Goal: Transaction & Acquisition: Purchase product/service

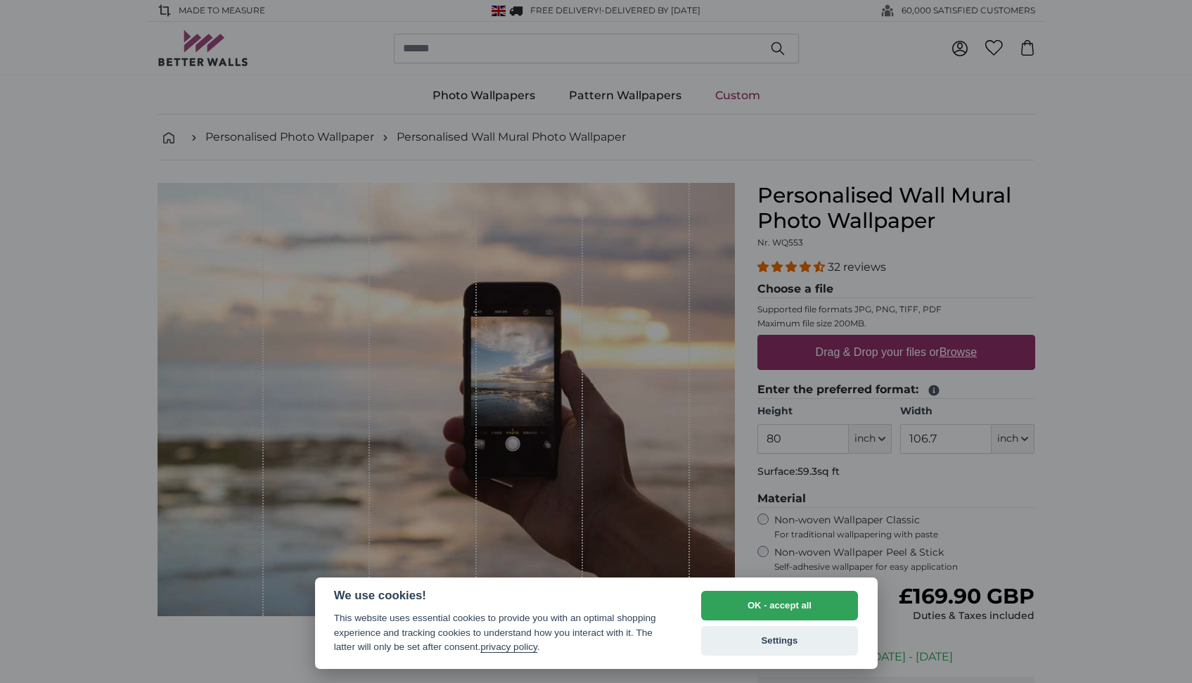
drag, startPoint x: 759, startPoint y: 611, endPoint x: 965, endPoint y: 511, distance: 228.9
click at [758, 611] on button "OK - accept all" at bounding box center [779, 606] width 157 height 30
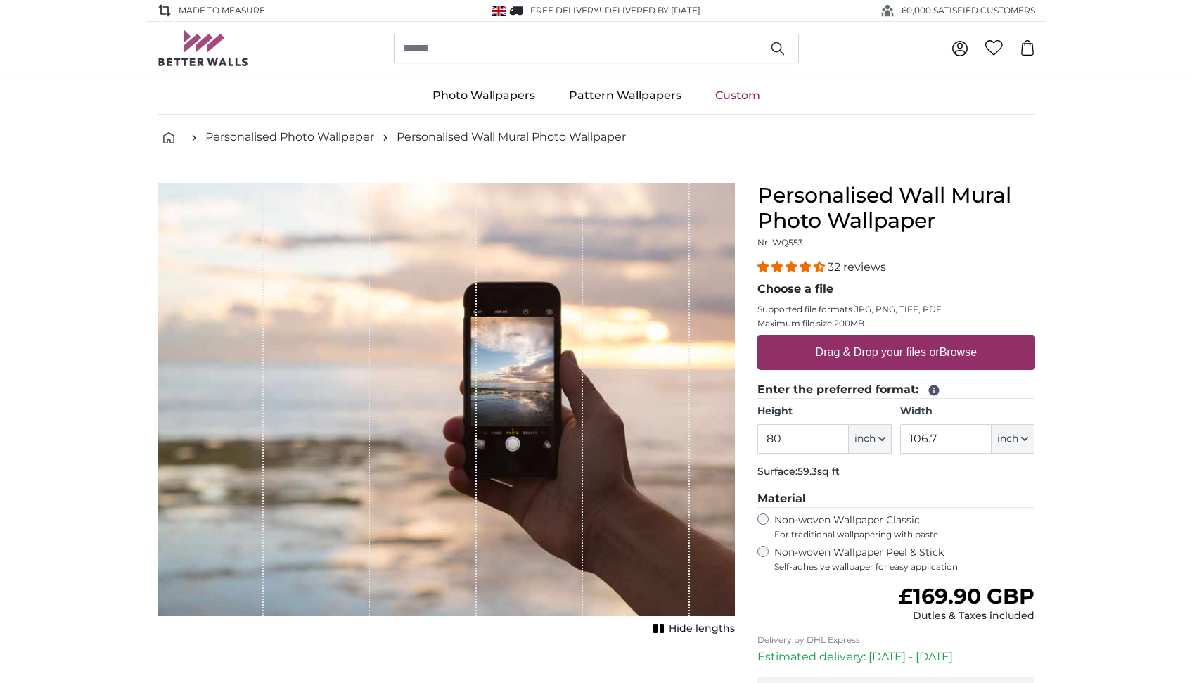
click at [881, 439] on icon "button" at bounding box center [882, 438] width 6 height 3
click at [865, 474] on link "Centimeter (cm)" at bounding box center [870, 475] width 124 height 25
type input "203.2"
type input "271.1"
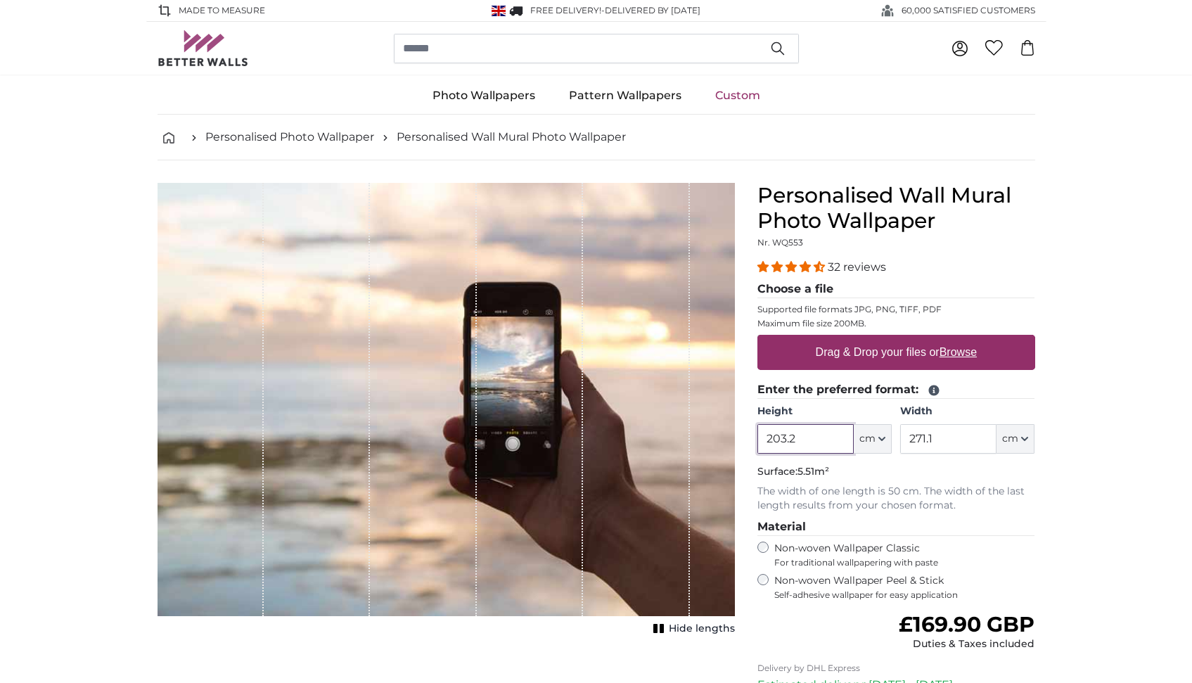
click at [823, 435] on input "203.2" at bounding box center [805, 439] width 96 height 30
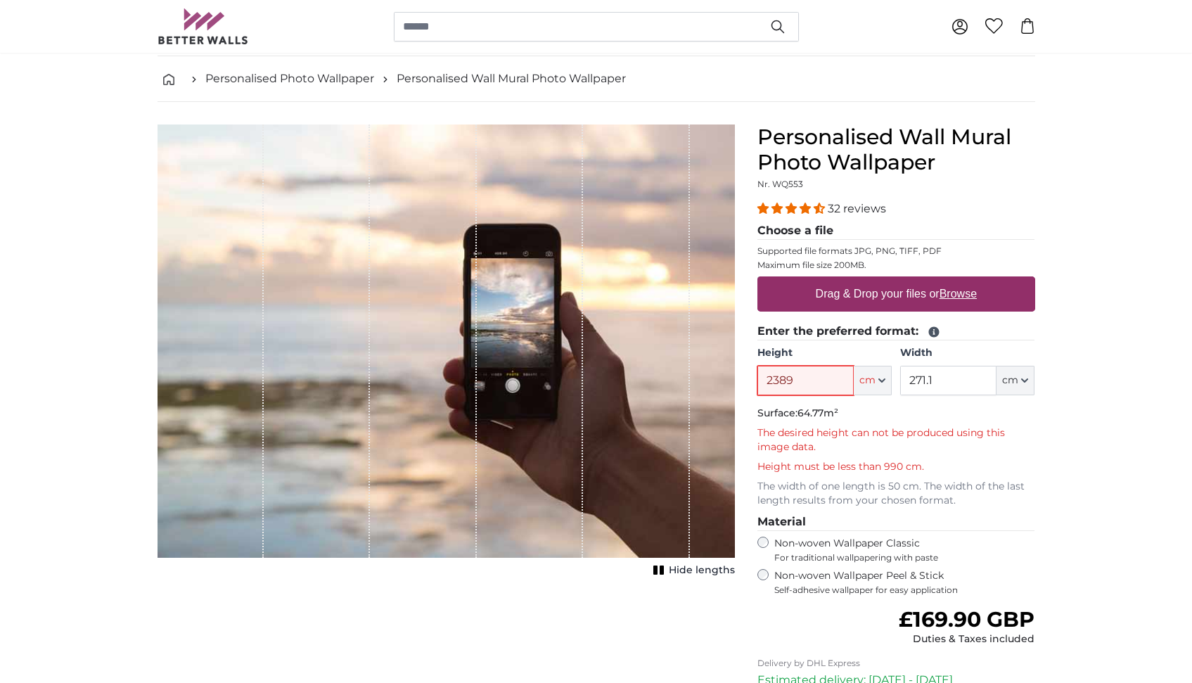
scroll to position [64, 0]
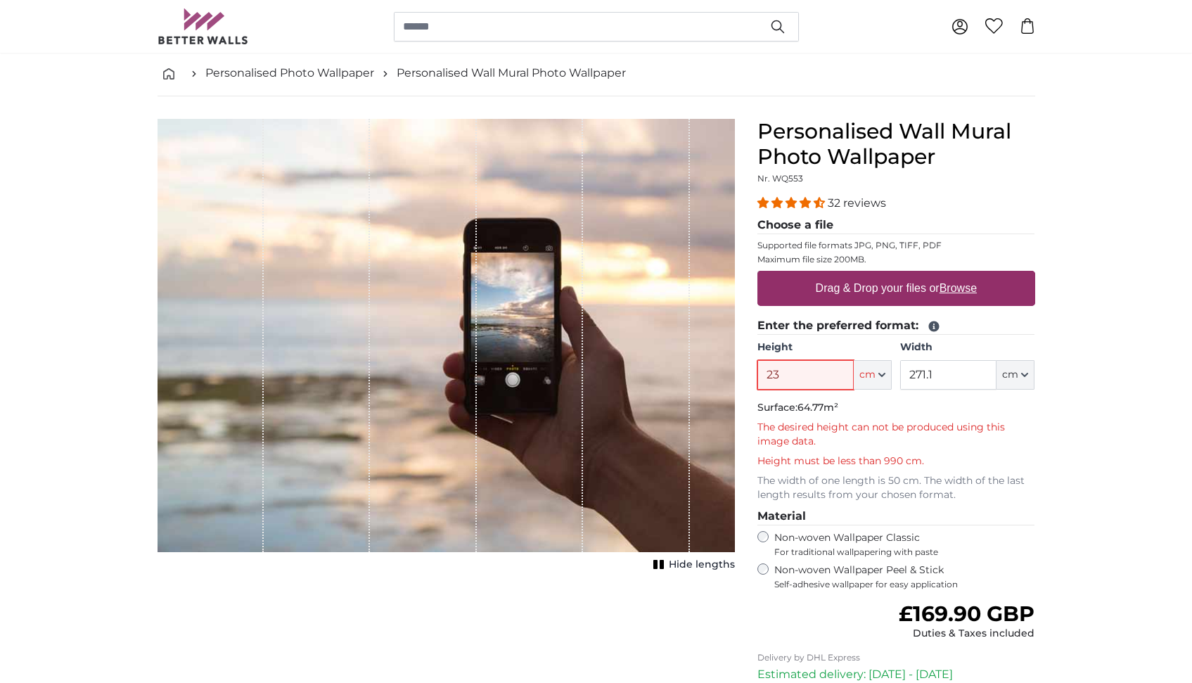
type input "2"
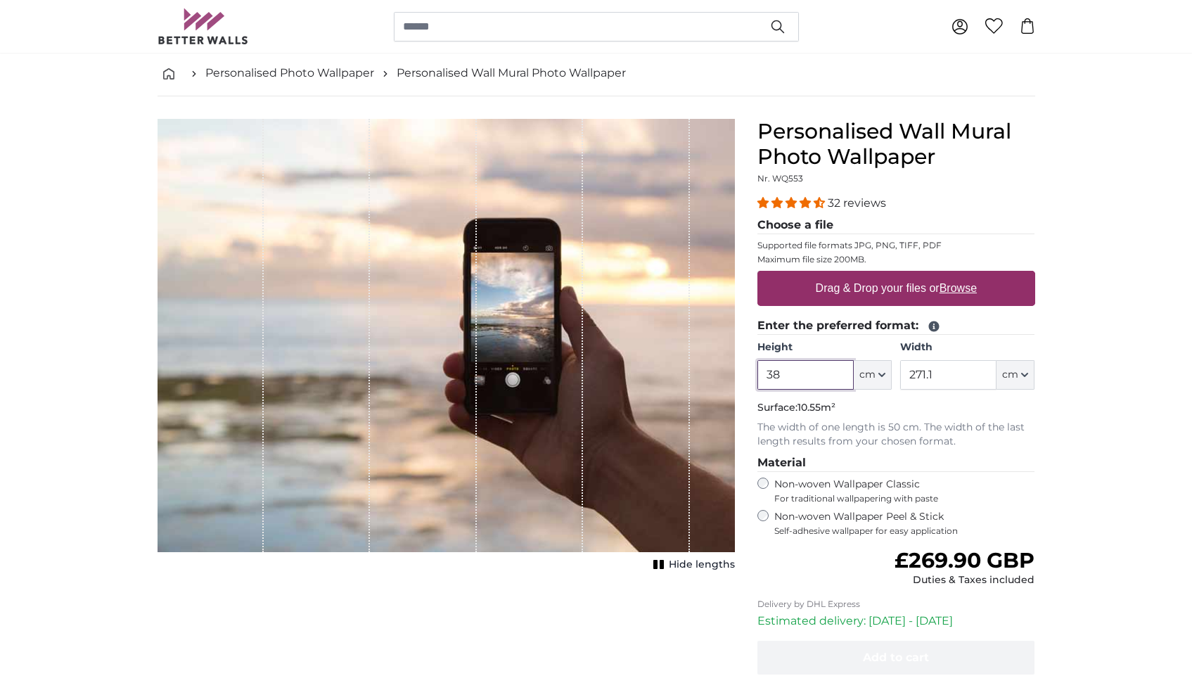
type input "3"
type input "260"
click at [965, 361] on input "271.1" at bounding box center [948, 375] width 96 height 30
type input "2"
type input "389"
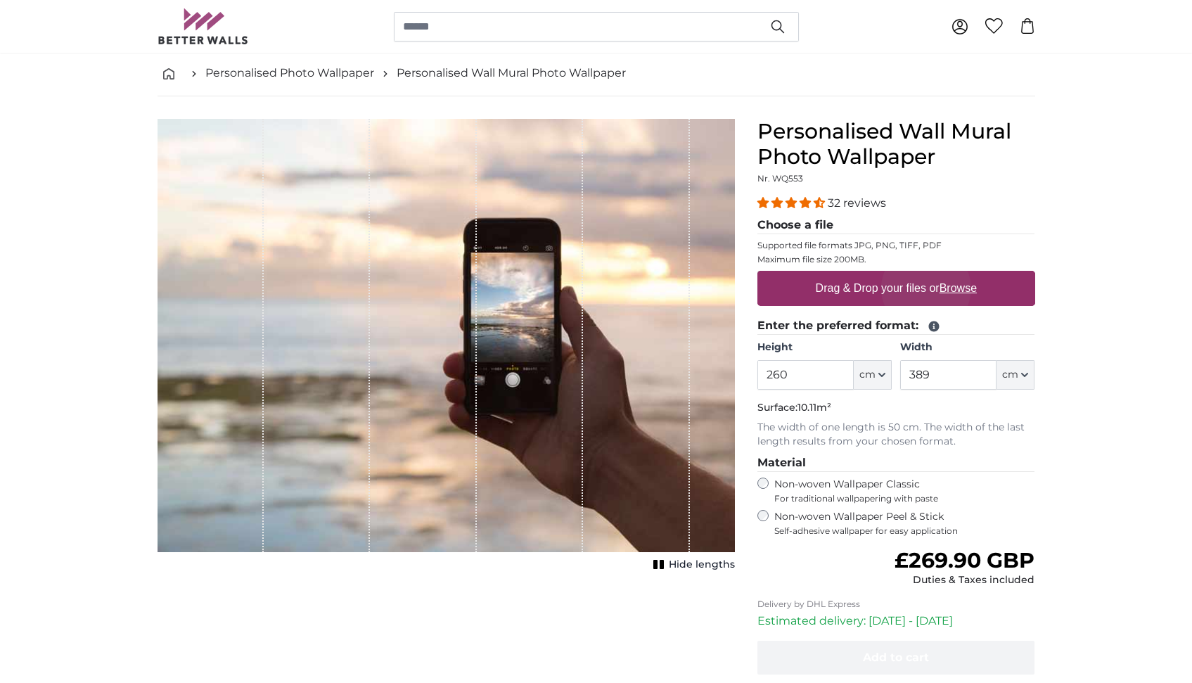
scroll to position [70, 0]
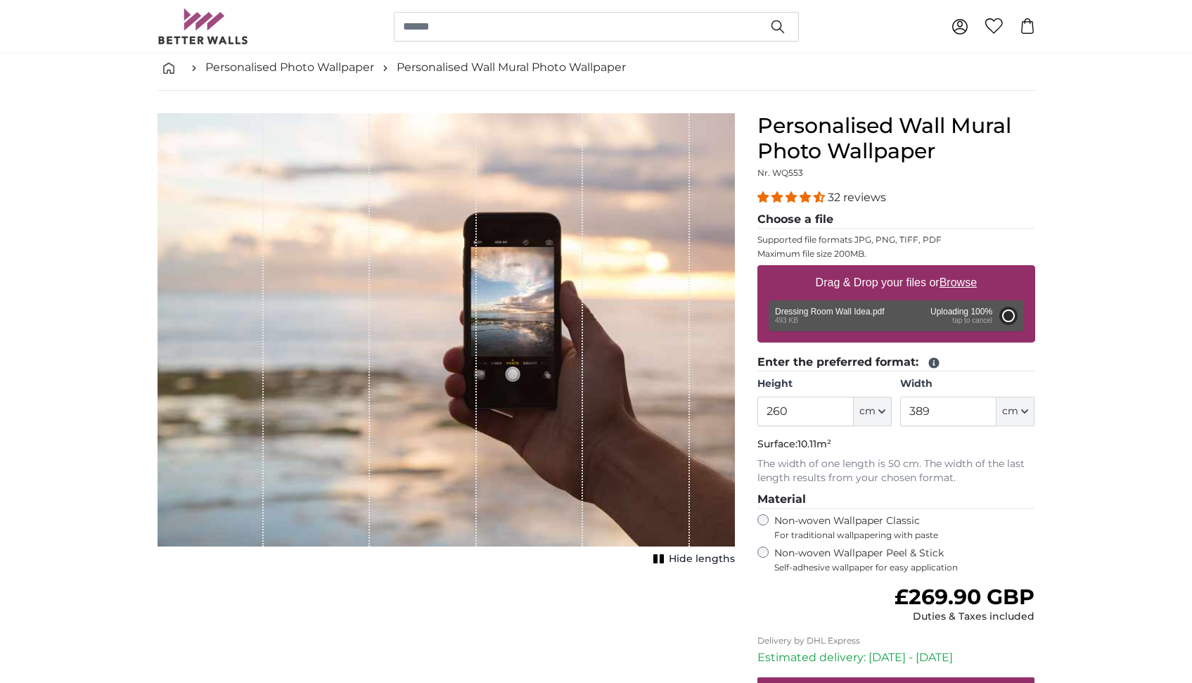
type input "200"
type input "258"
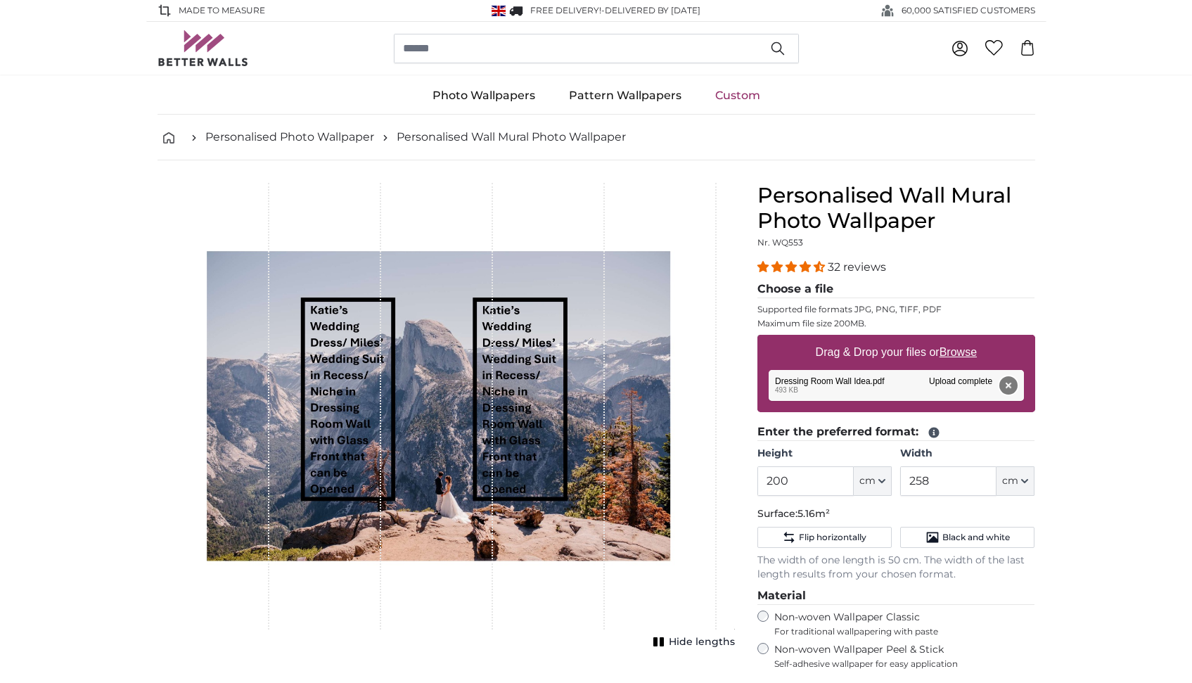
click at [1012, 386] on button "Remove" at bounding box center [1007, 385] width 18 height 18
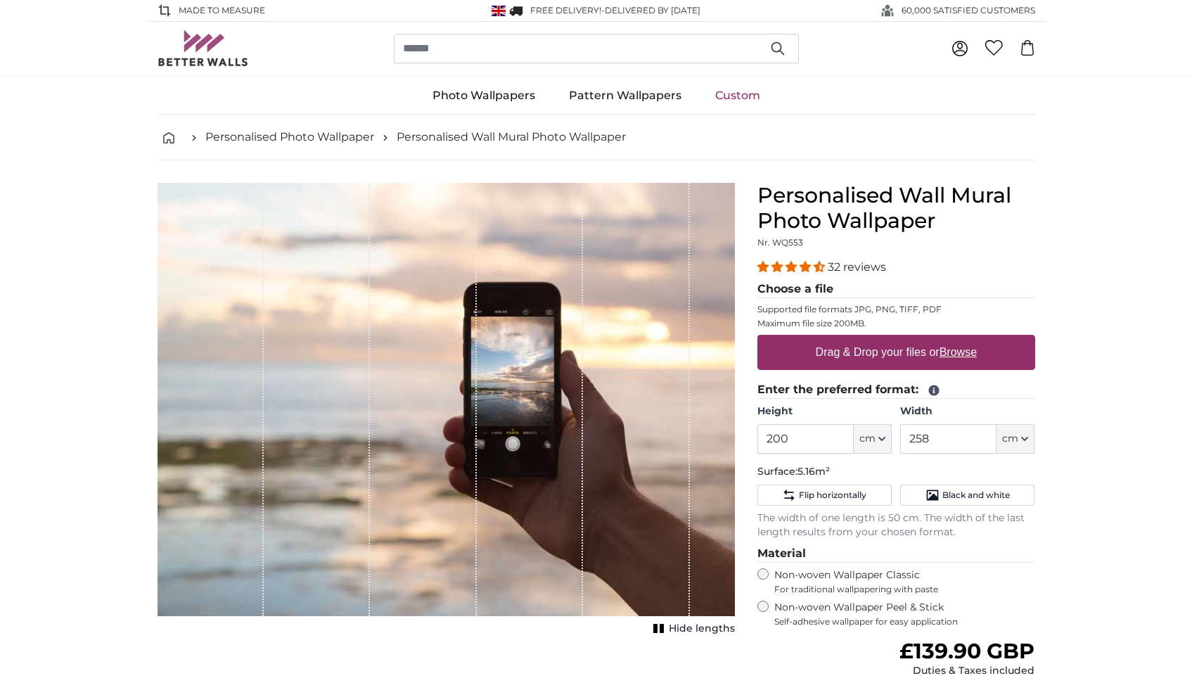
click at [955, 357] on u "Browse" at bounding box center [957, 352] width 37 height 12
click at [955, 339] on input "Drag & Drop your files or Browse" at bounding box center [896, 337] width 278 height 4
type input "**********"
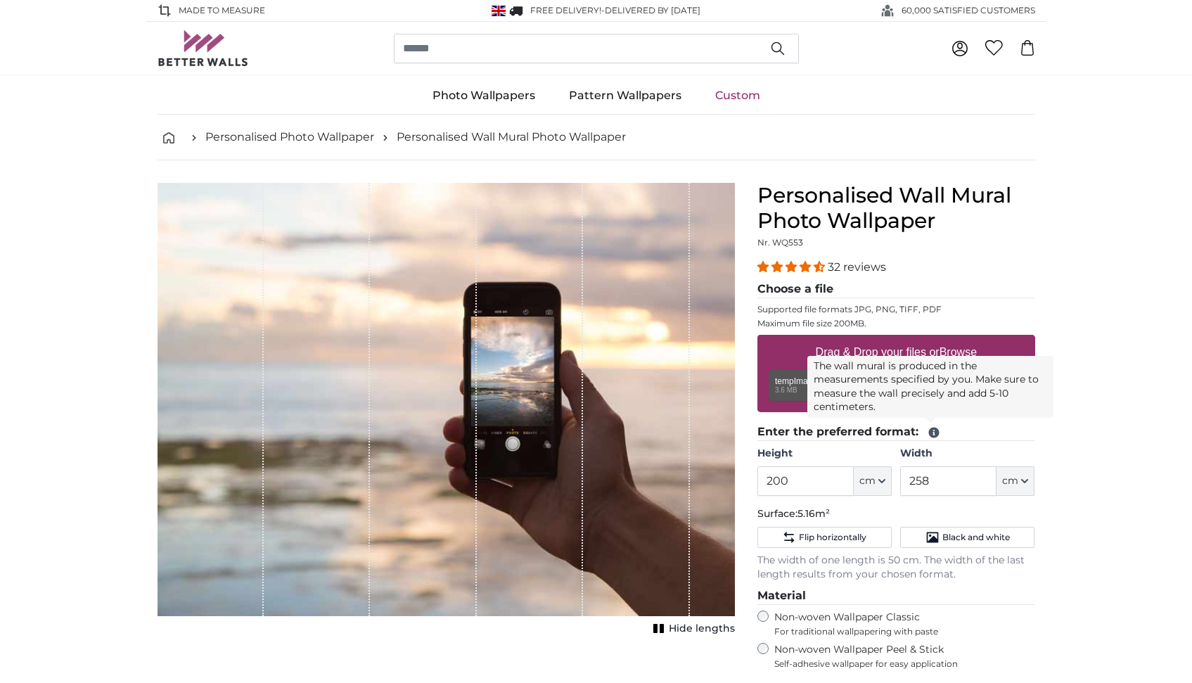
click at [930, 433] on icon at bounding box center [933, 432] width 11 height 11
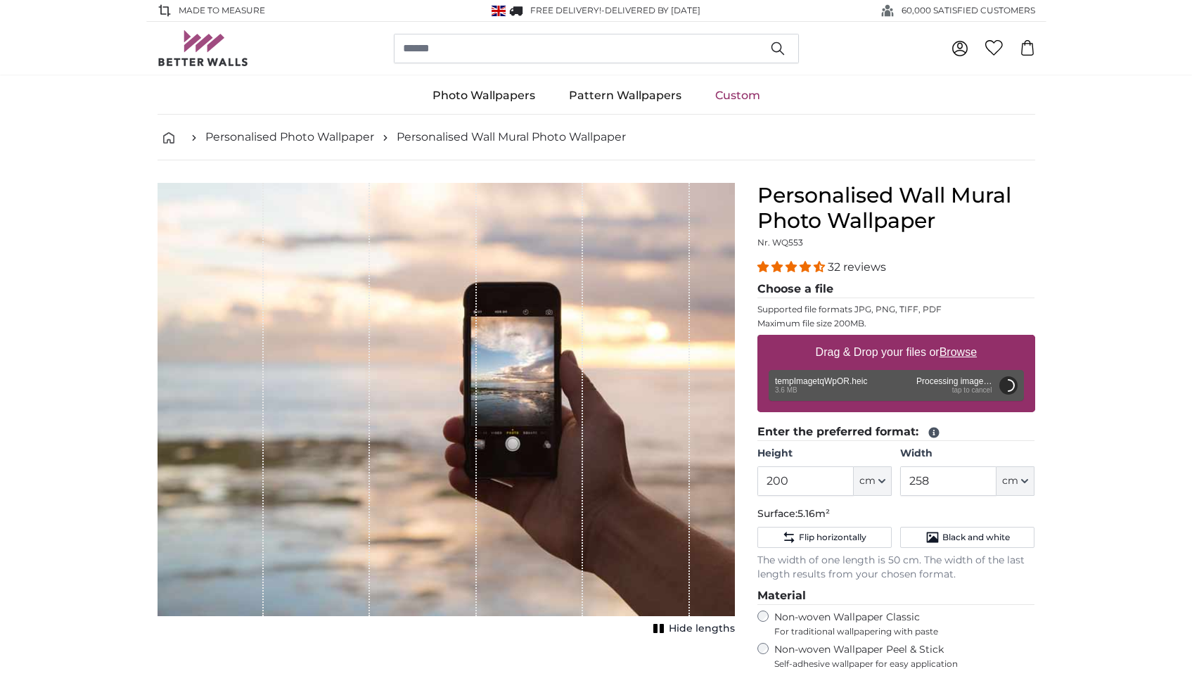
click at [979, 392] on div "Remove Retry Remove Upload Cancel Retry Remove tempImagetqWpOR.heic 3.6 MB Proc…" at bounding box center [895, 385] width 255 height 31
click at [839, 383] on div "Remove Retry Remove Upload Cancel Retry Remove tempImagetqWpOR.heic 3.6 MB Proc…" at bounding box center [895, 385] width 255 height 31
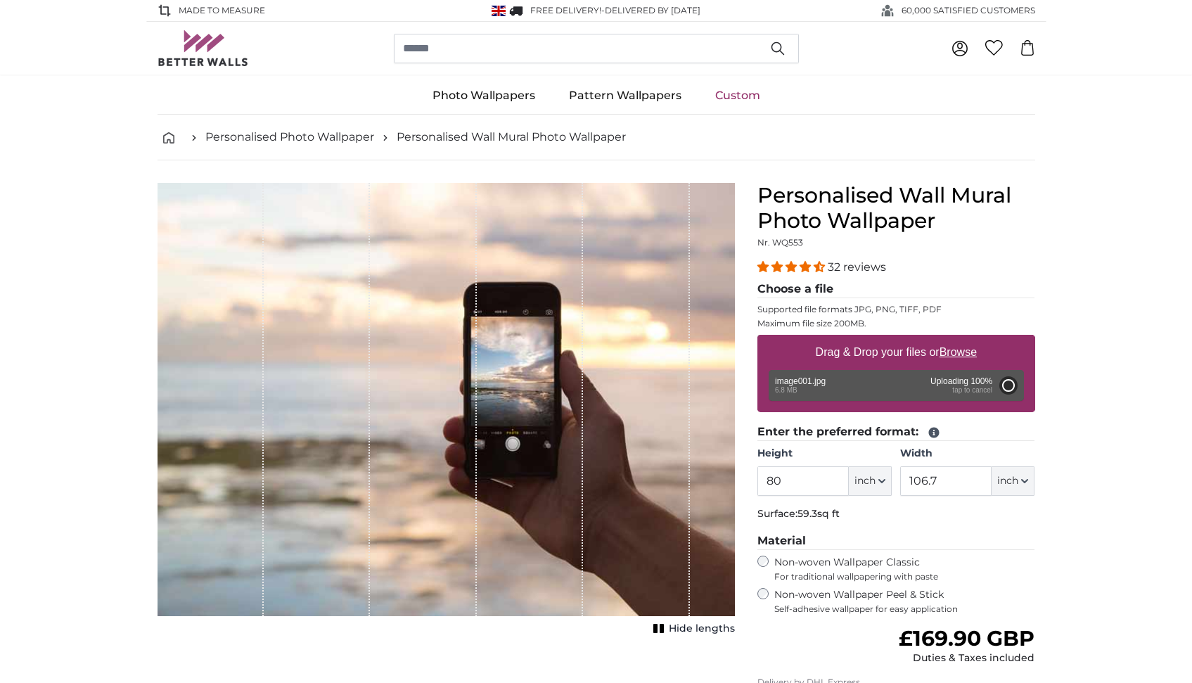
type input "120"
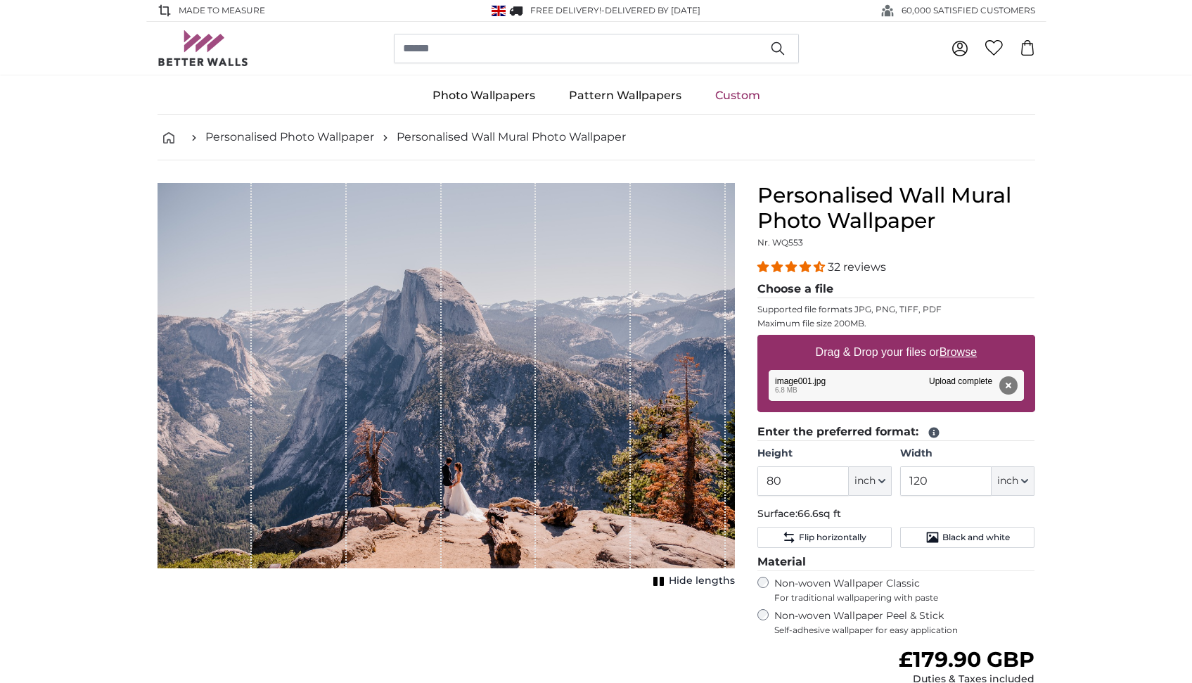
click at [878, 476] on button "inch" at bounding box center [870, 481] width 43 height 30
click at [881, 523] on link "Centimeter (cm)" at bounding box center [870, 517] width 124 height 25
type input "203.2"
type input "304.8"
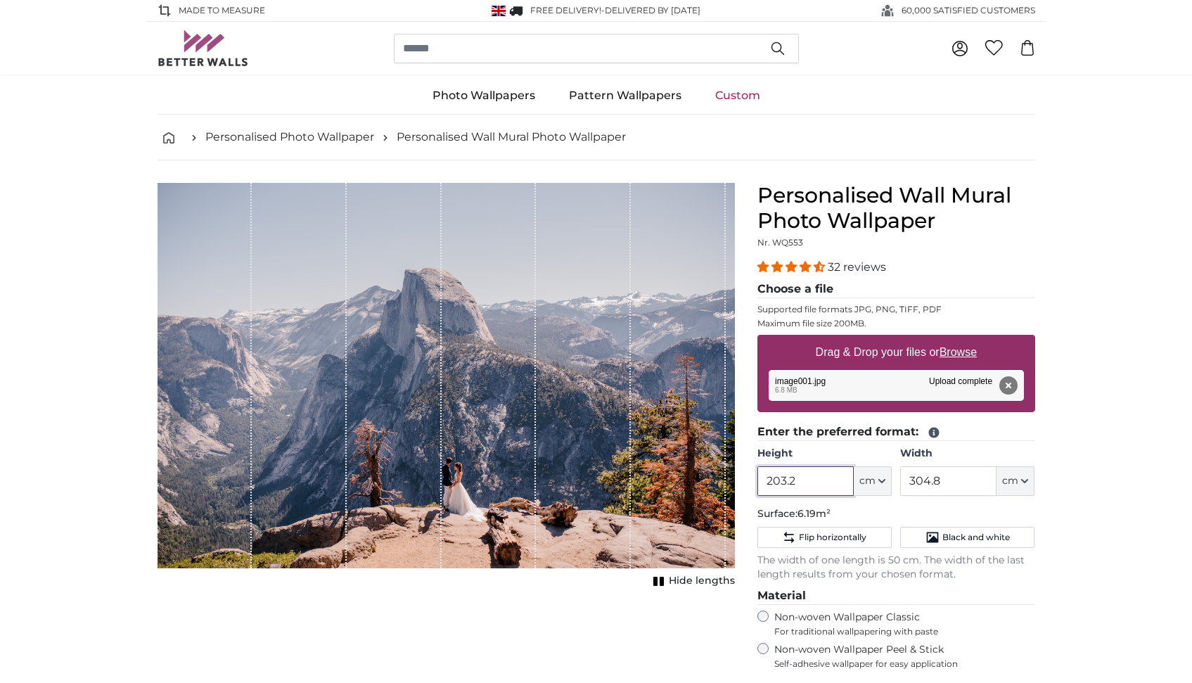
click at [809, 476] on input "203.2" at bounding box center [805, 481] width 96 height 30
type input "2"
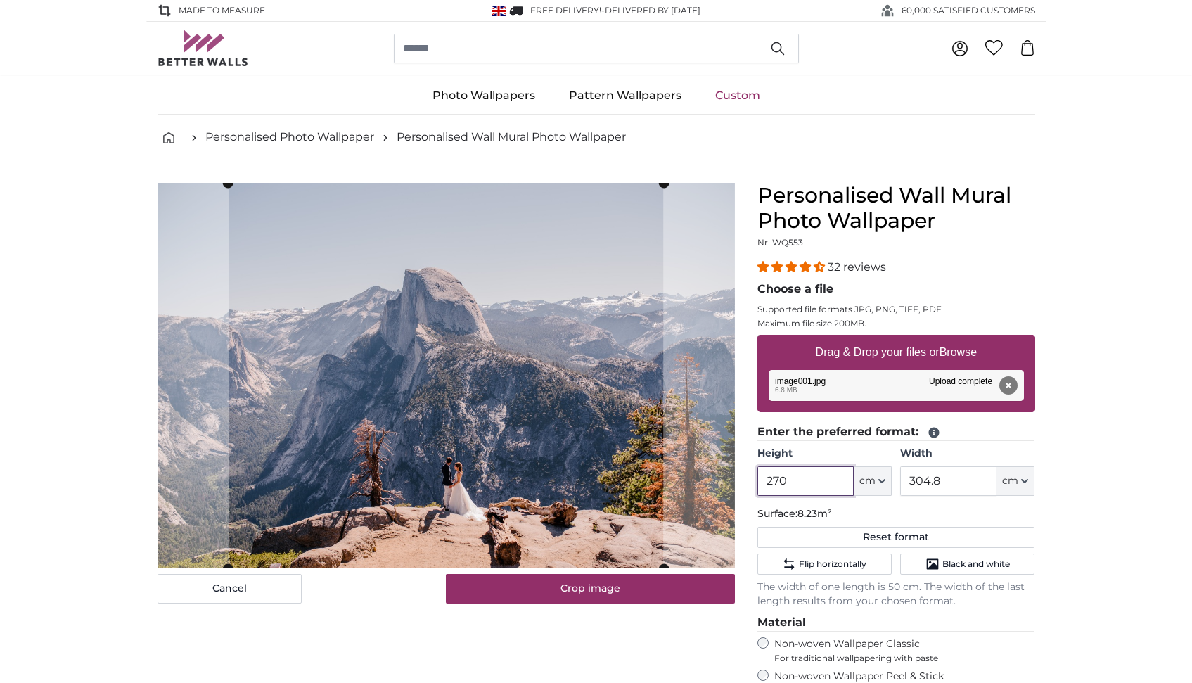
type input "270"
drag, startPoint x: 953, startPoint y: 482, endPoint x: 891, endPoint y: 481, distance: 61.9
click at [896, 480] on div "Height 270 ft cm Centimeter (cm) Inches (inch) Feet (ft. in.) Width 304.8 ft cm…" at bounding box center [896, 470] width 278 height 49
type input "395"
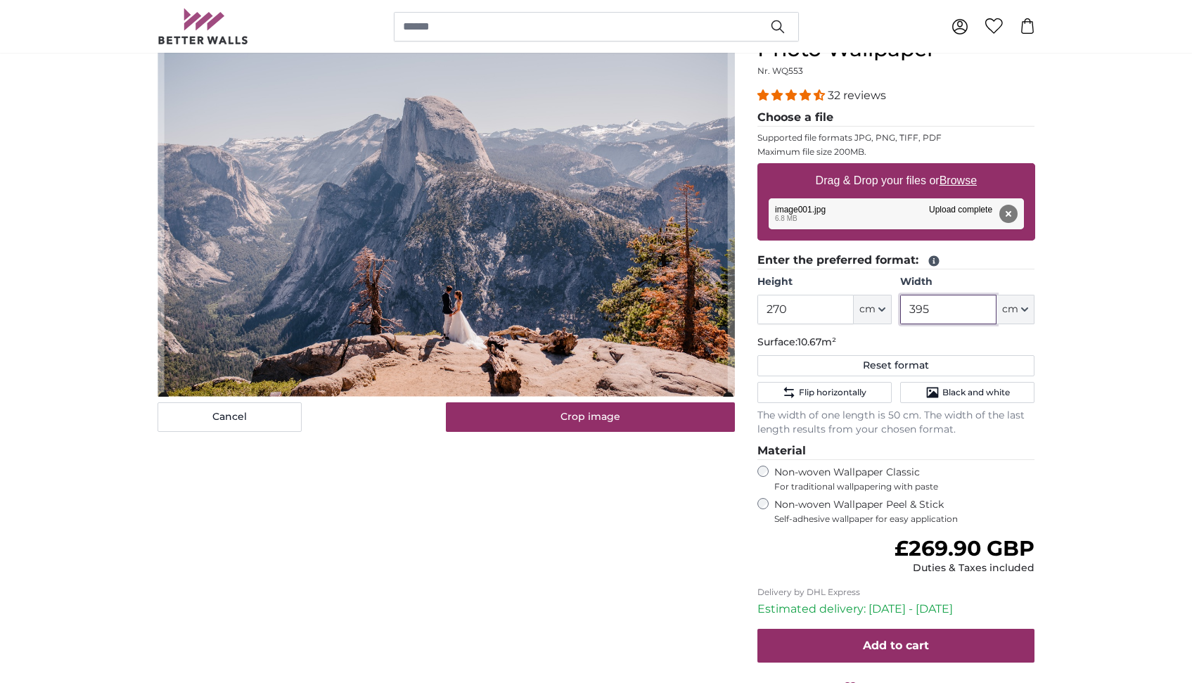
scroll to position [172, 0]
type input "395"
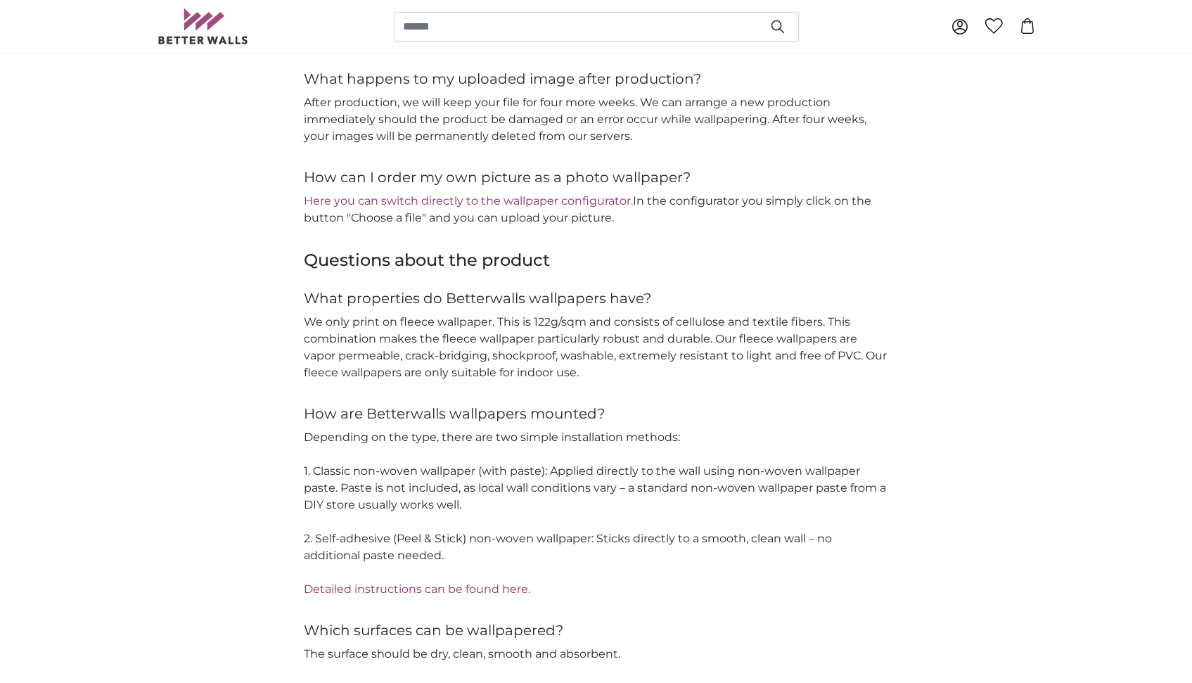
scroll to position [1832, 0]
